Goal: Information Seeking & Learning: Learn about a topic

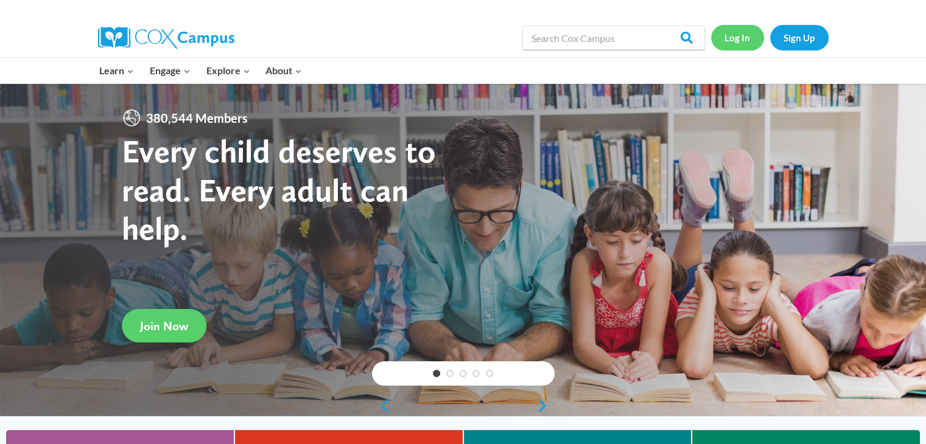
click at [728, 41] on link "Log In" at bounding box center [737, 37] width 53 height 25
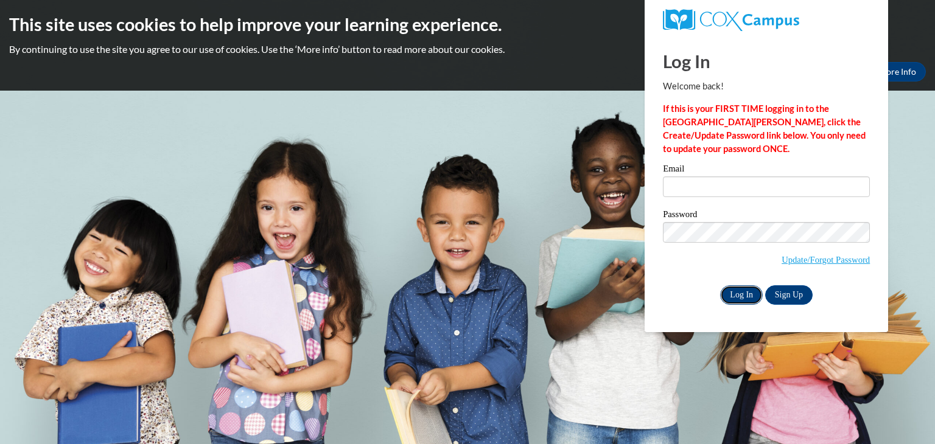
click at [752, 294] on input "Log In" at bounding box center [741, 294] width 43 height 19
type input "jshudarek@whitelake.k12.wi.us"
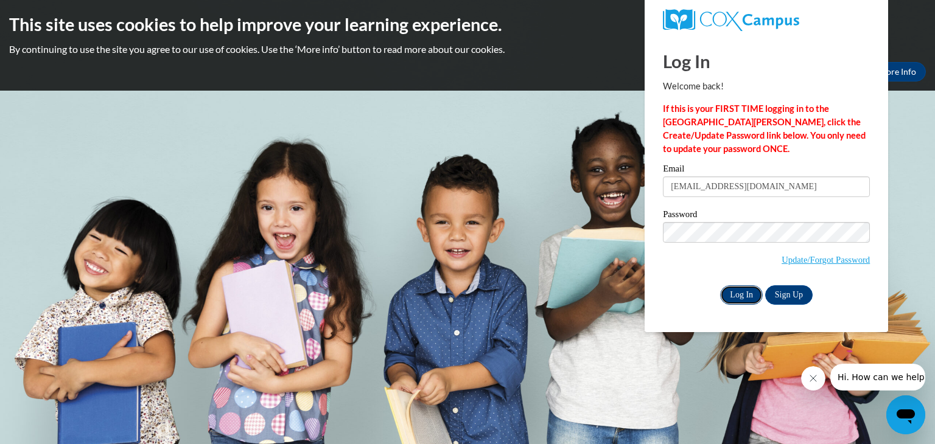
click at [752, 294] on input "Log In" at bounding box center [741, 294] width 43 height 19
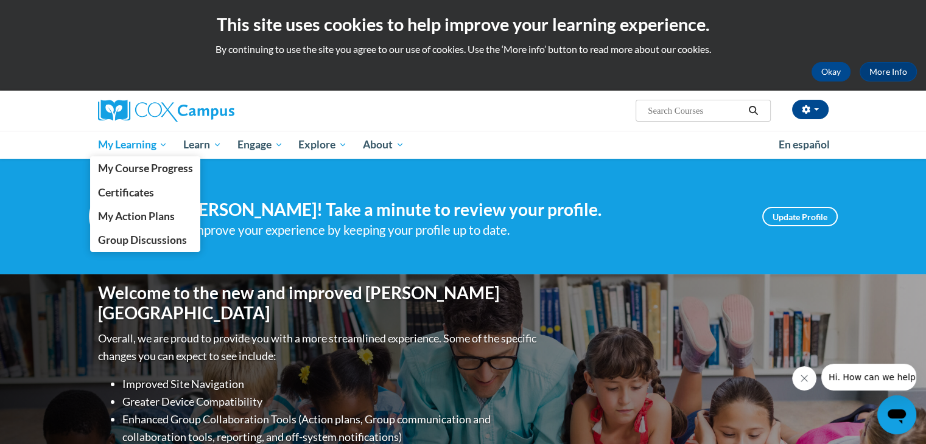
click at [143, 142] on span "My Learning" at bounding box center [132, 145] width 70 height 15
click at [144, 169] on span "My Course Progress" at bounding box center [144, 168] width 95 height 13
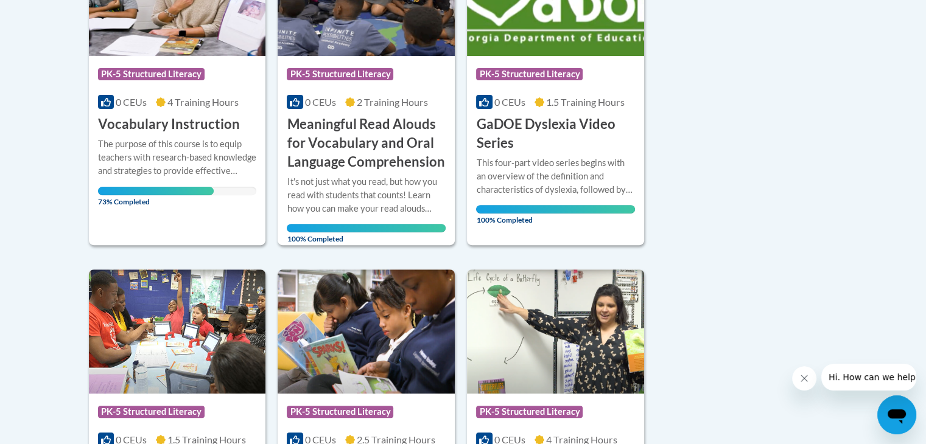
scroll to position [338, 0]
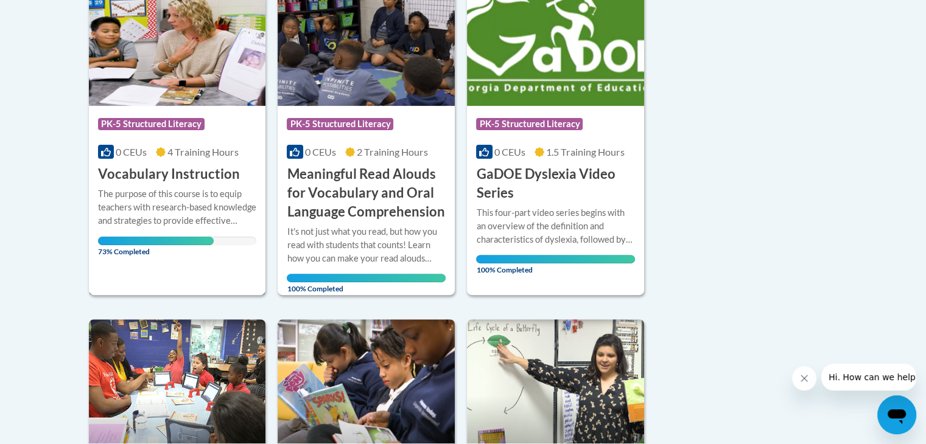
click at [209, 159] on div "Course Category: PK-5 Structured Literacy 0 CEUs 4 Training Hours COURSE Vocabu…" at bounding box center [177, 145] width 177 height 78
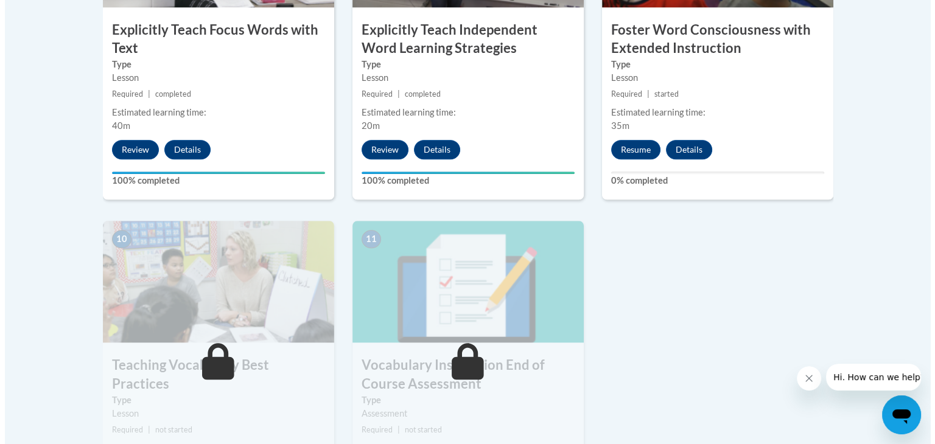
scroll to position [1198, 0]
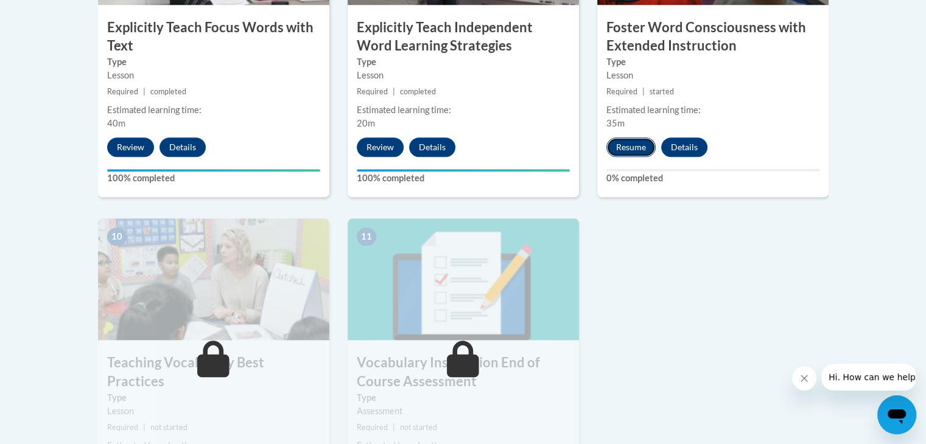
click at [640, 154] on button "Resume" at bounding box center [630, 147] width 49 height 19
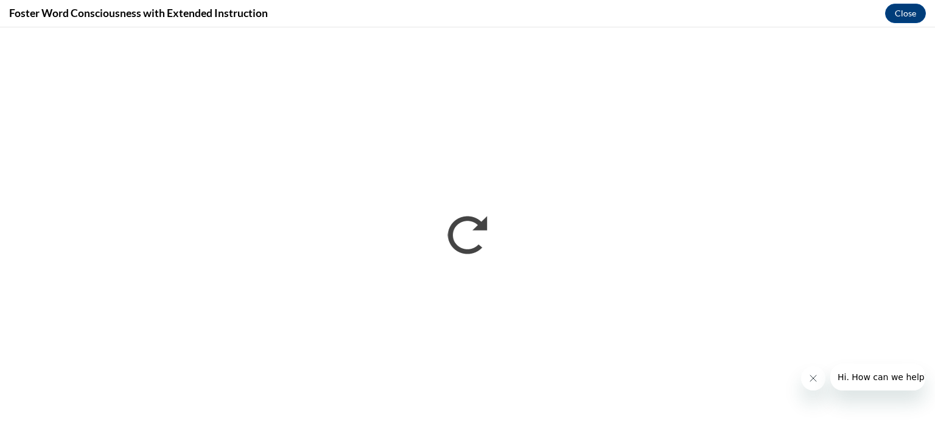
scroll to position [0, 0]
click at [814, 374] on icon "Close message from company" at bounding box center [813, 379] width 10 height 10
